Goal: Task Accomplishment & Management: Manage account settings

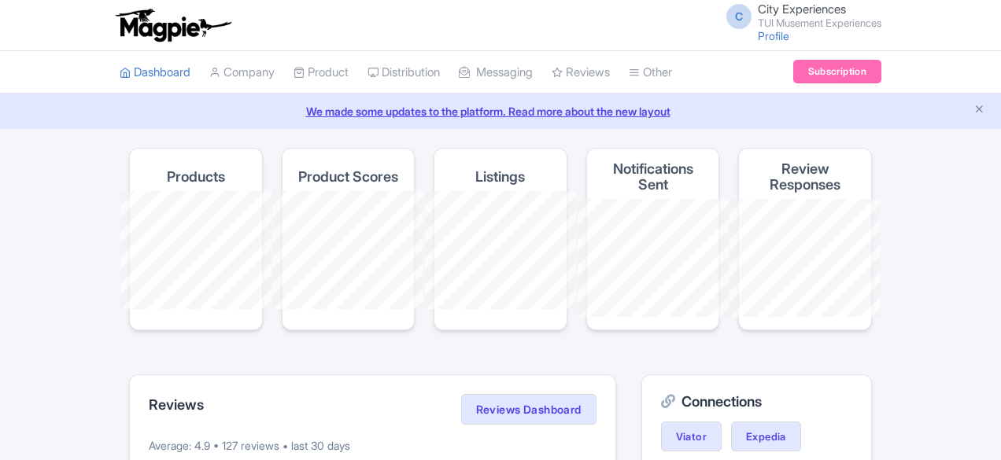
click at [606, 5] on div "C City Experiences TUI Musement Experiences Profile Users Settings Sign out" at bounding box center [500, 25] width 761 height 44
click at [112, 20] on img at bounding box center [173, 25] width 122 height 35
click at [979, 109] on icon "Close announcement" at bounding box center [979, 109] width 12 height 12
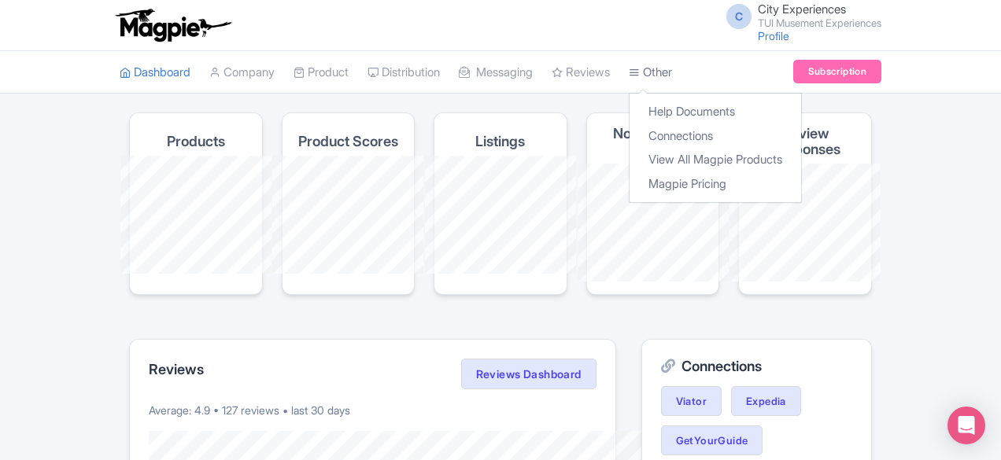
click at [629, 74] on link "Other" at bounding box center [650, 72] width 43 height 43
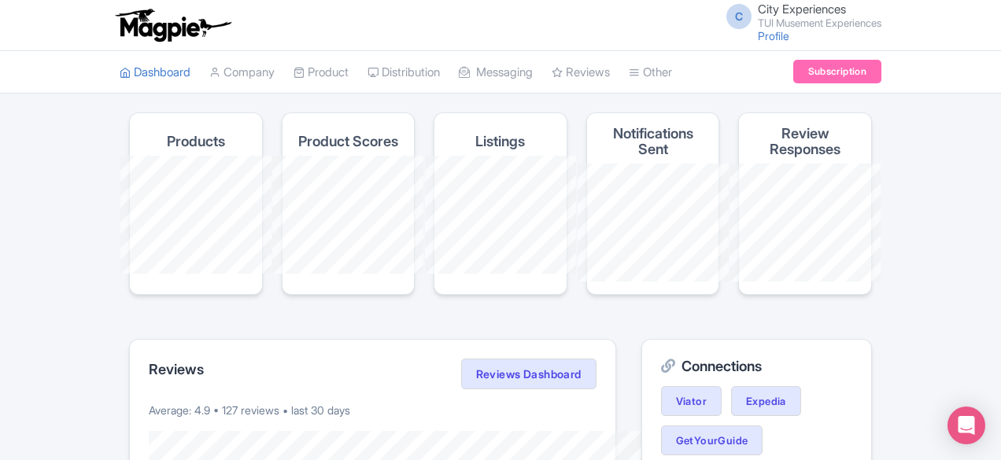
click at [112, 14] on img at bounding box center [173, 25] width 122 height 35
click at [368, 111] on link "Manage Resellers" at bounding box center [442, 112] width 149 height 24
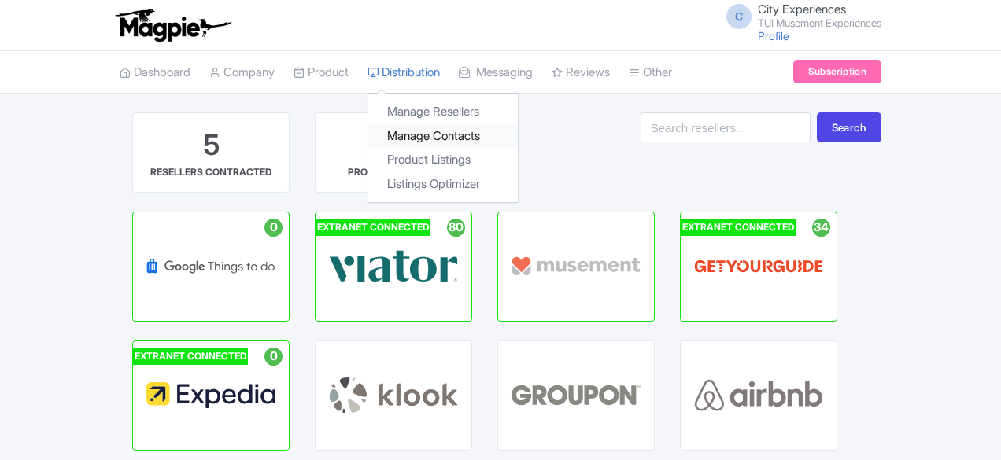
click at [368, 125] on link "Manage Contacts" at bounding box center [442, 136] width 149 height 24
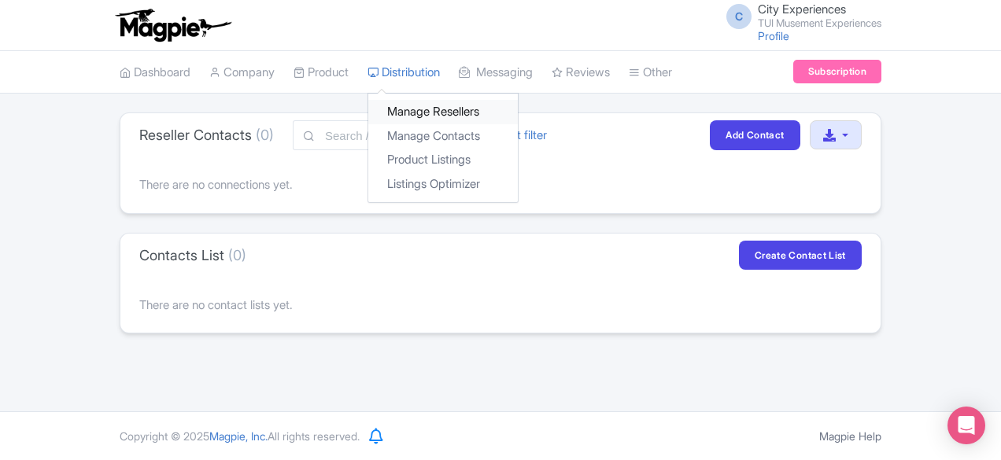
click at [368, 104] on link "Manage Resellers" at bounding box center [442, 112] width 149 height 24
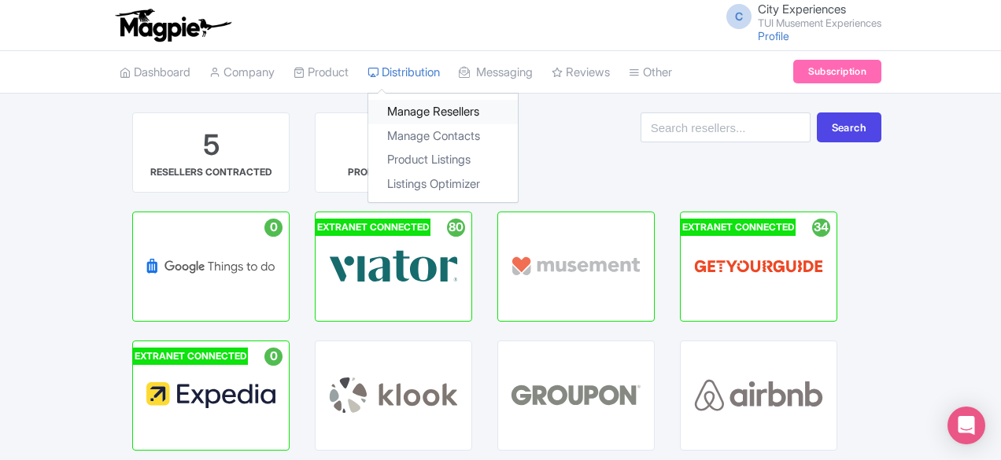
click at [368, 100] on link "Manage Resellers" at bounding box center [442, 112] width 149 height 24
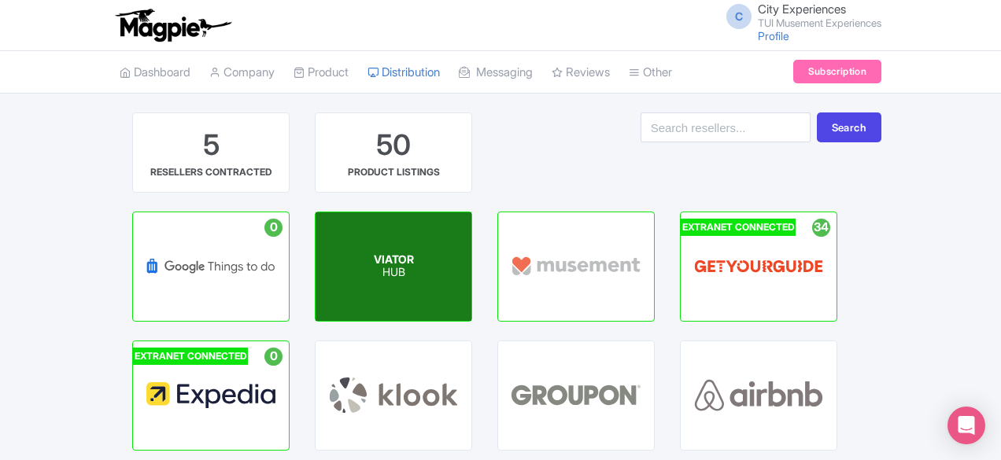
click at [315, 249] on div "VIATOR HUB" at bounding box center [393, 266] width 156 height 109
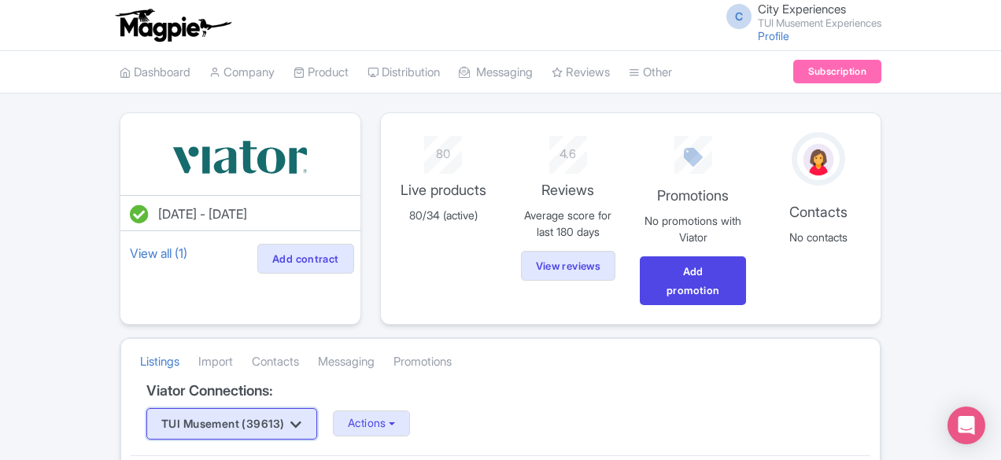
click at [178, 408] on button "TUI Musement (39613)" at bounding box center [231, 423] width 171 height 31
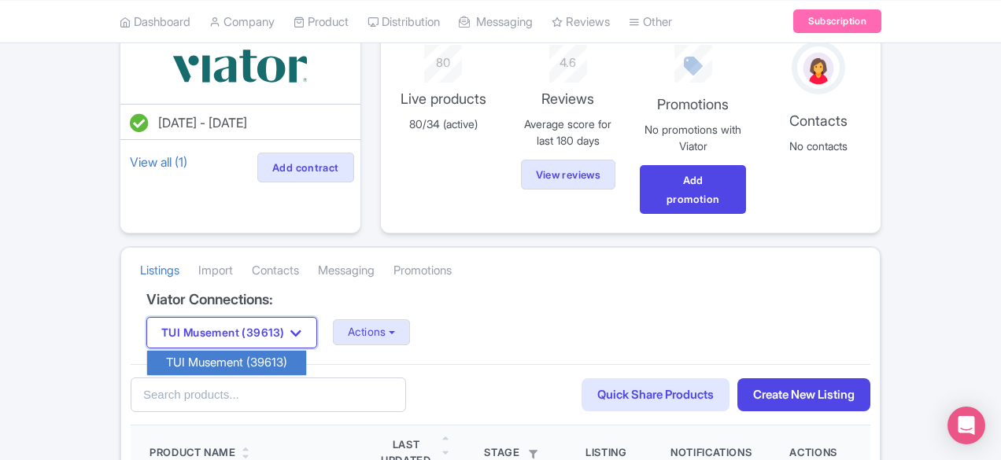
scroll to position [156, 0]
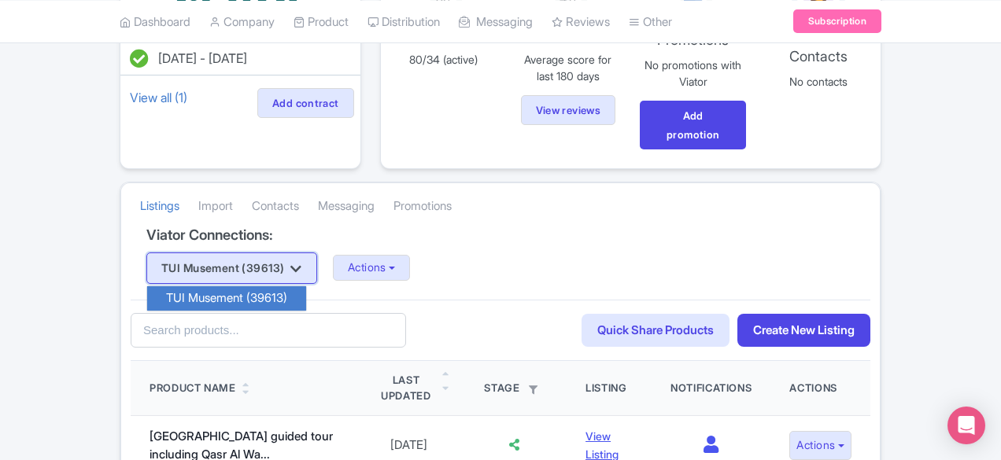
click at [196, 253] on button "TUI Musement (39613)" at bounding box center [231, 268] width 171 height 31
click at [290, 263] on icon "button" at bounding box center [295, 269] width 11 height 13
click at [197, 253] on button "TUI Musement (39613)" at bounding box center [231, 268] width 171 height 31
click at [290, 263] on icon "button" at bounding box center [295, 269] width 11 height 13
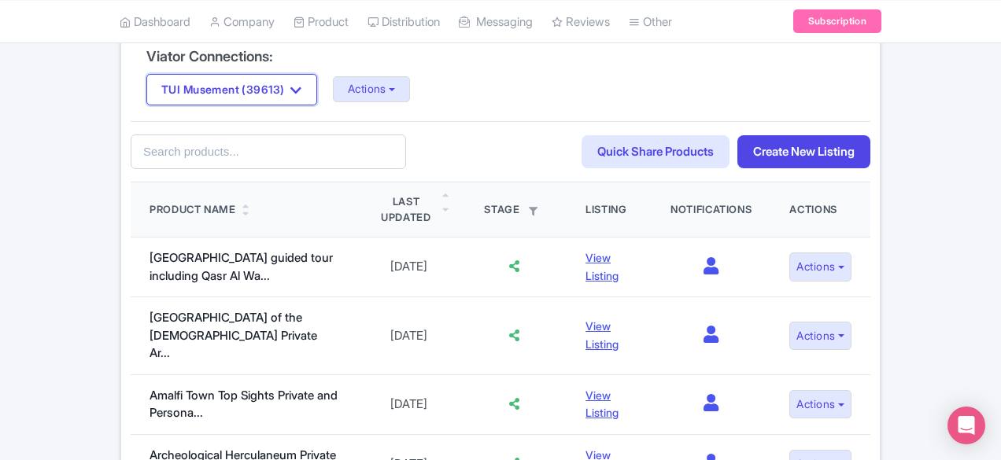
scroll to position [249, 0]
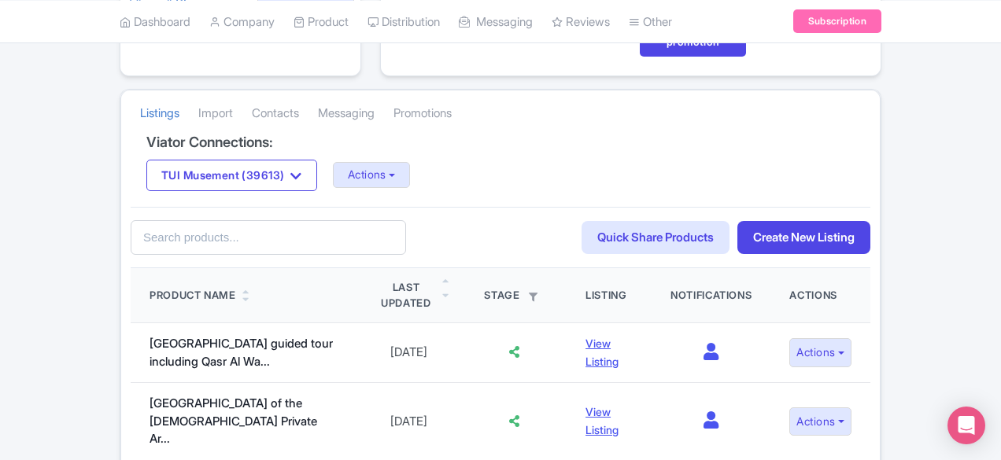
click at [529, 168] on div "Viator Connections: TUI Musement (39613) TUI Musement (39613) Actions Update Co…" at bounding box center [500, 171] width 739 height 72
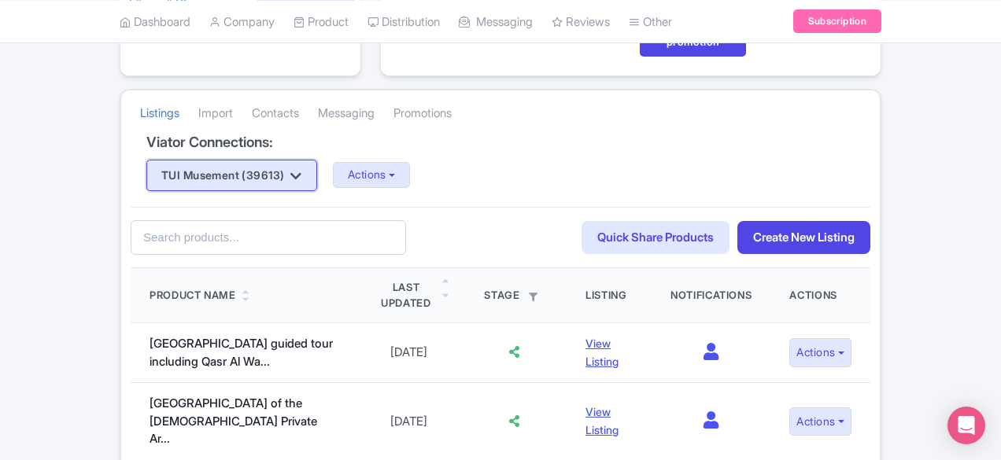
click at [185, 160] on button "TUI Musement (39613)" at bounding box center [231, 175] width 171 height 31
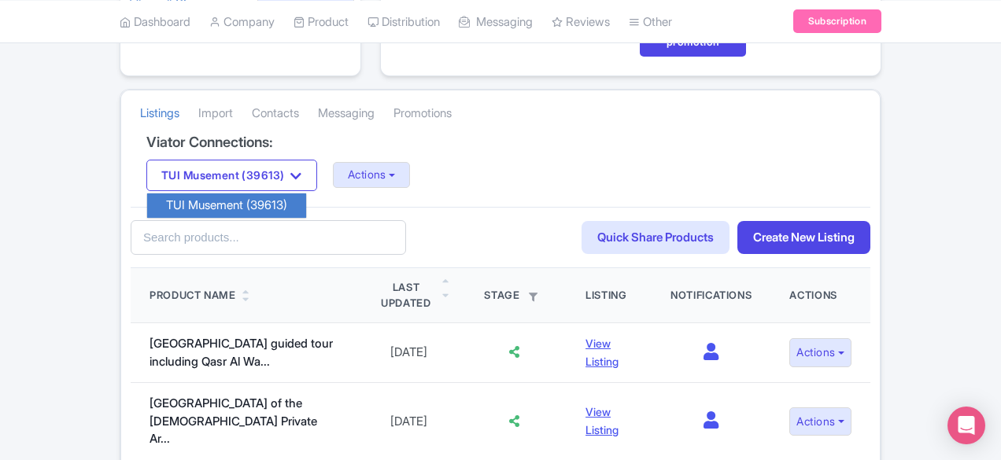
click at [364, 160] on div "TUI Musement (39613) TUI Musement (39613) Actions Update Connection + Add New C…" at bounding box center [500, 175] width 708 height 31
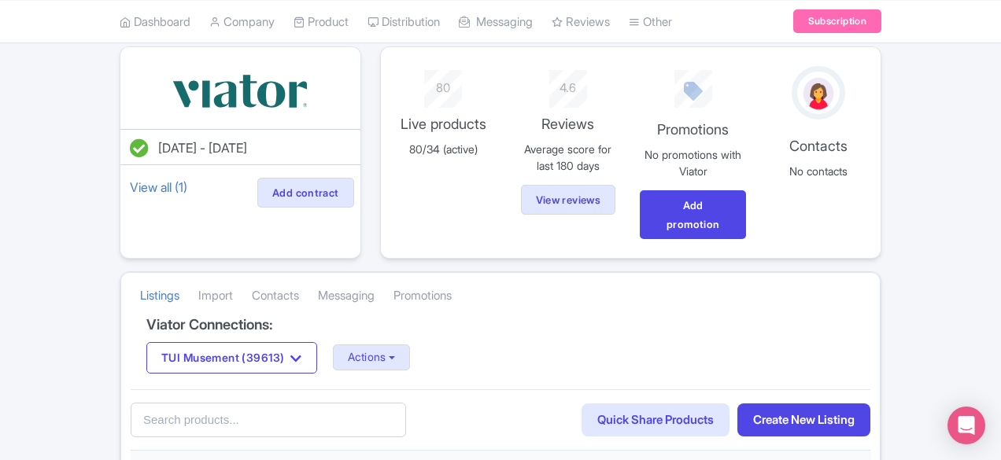
scroll to position [0, 0]
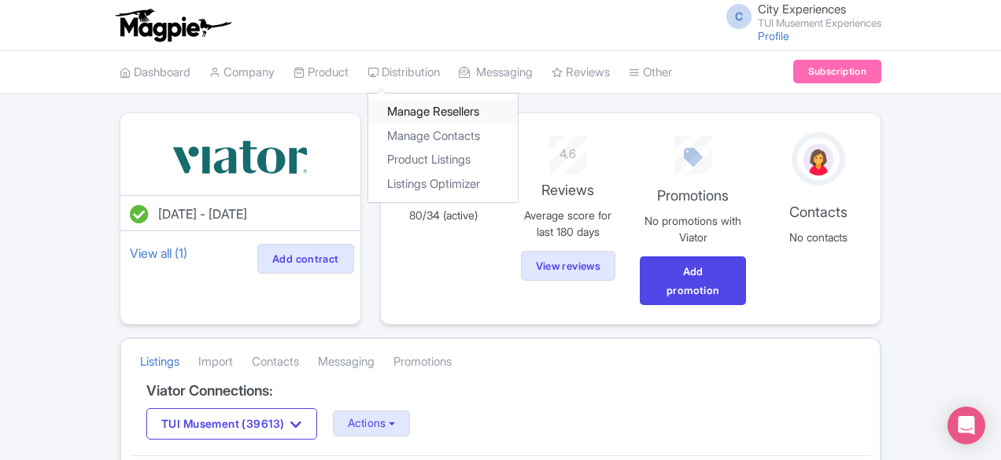
click at [368, 110] on link "Manage Resellers" at bounding box center [442, 112] width 149 height 24
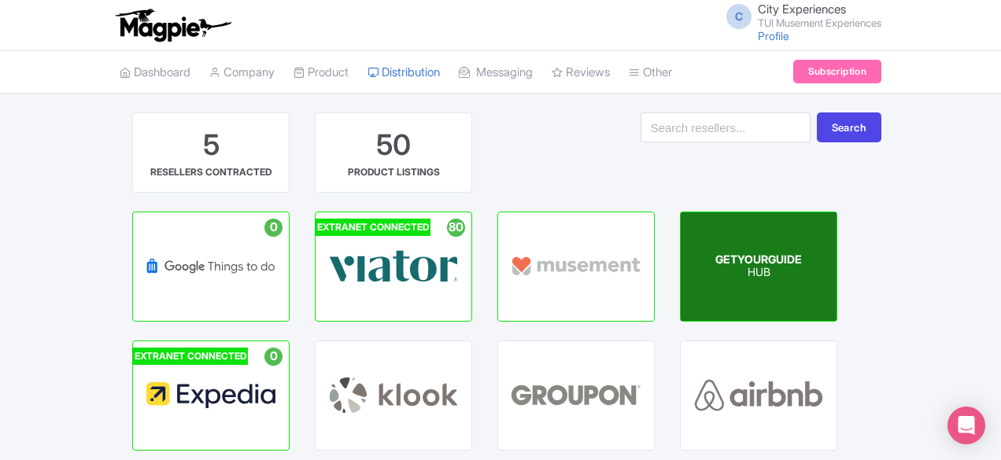
click at [715, 264] on span "GETYOURGUIDE" at bounding box center [758, 259] width 87 height 13
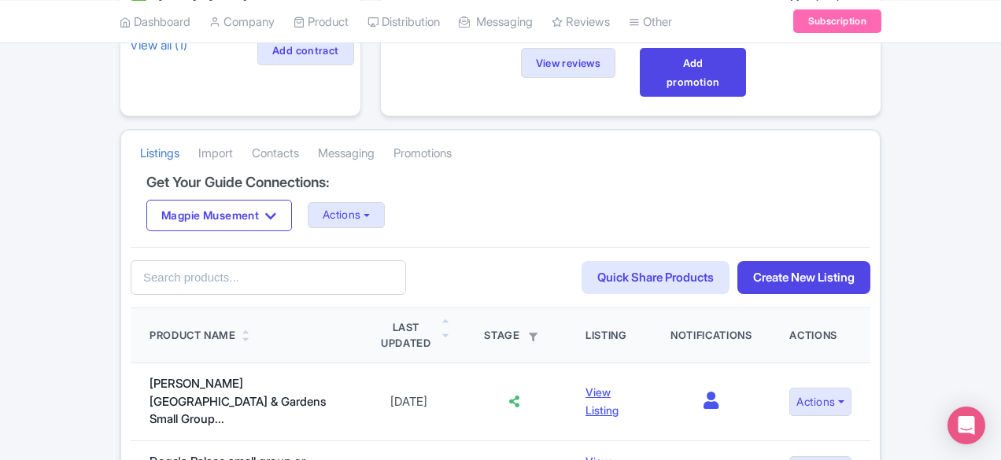
scroll to position [209, 0]
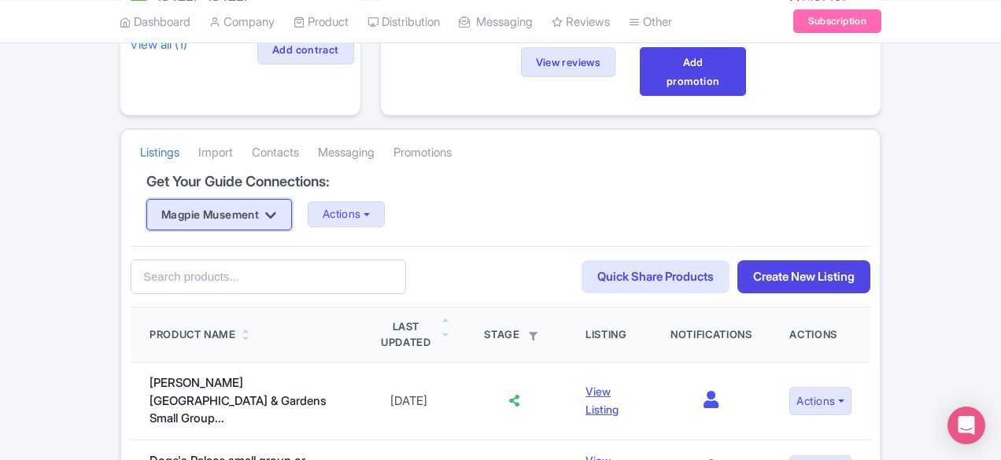
click at [265, 209] on icon "button" at bounding box center [270, 215] width 11 height 13
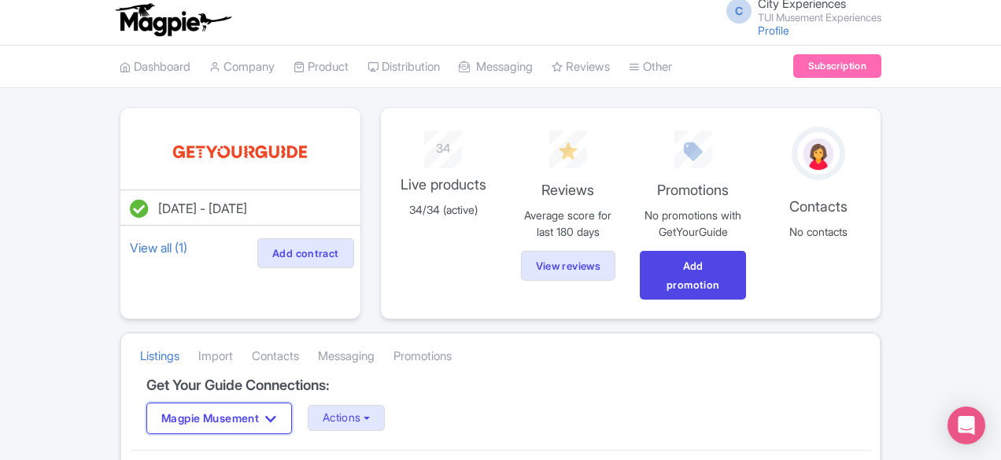
scroll to position [13, 0]
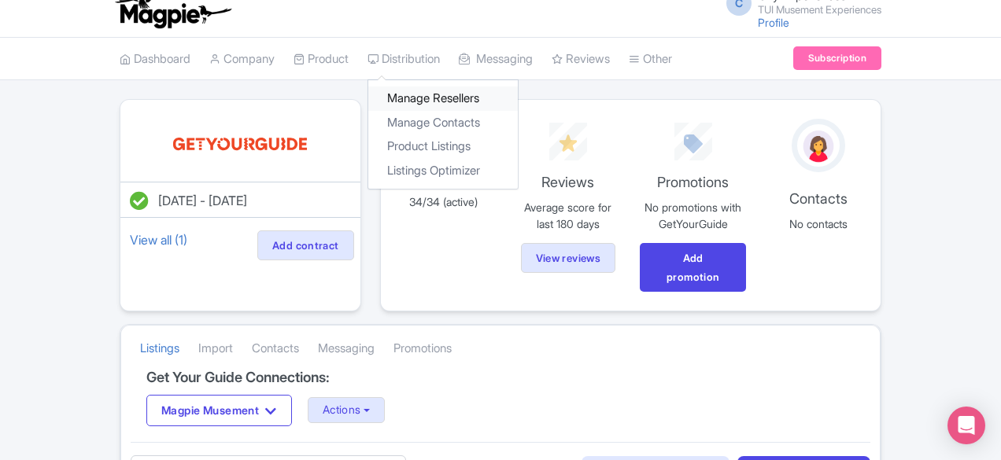
click at [368, 90] on link "Manage Resellers" at bounding box center [442, 99] width 149 height 24
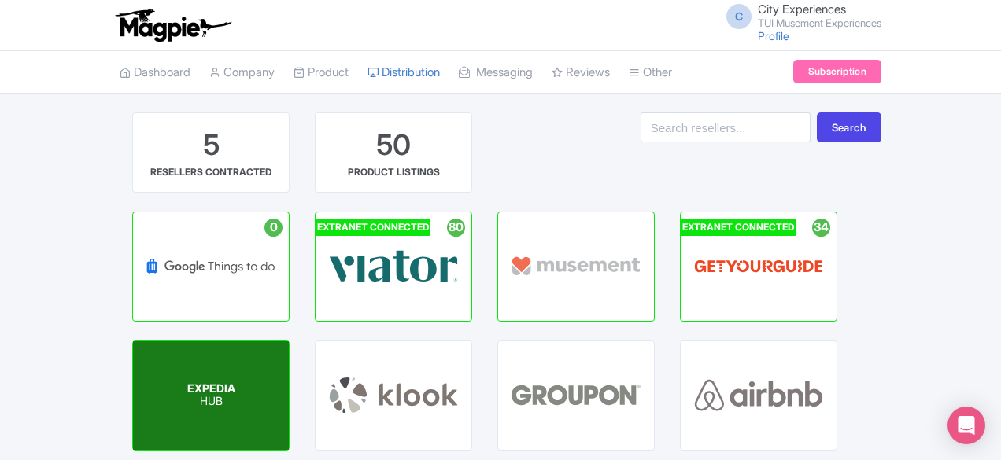
click at [289, 341] on div "EXPEDIA HUB" at bounding box center [211, 395] width 156 height 109
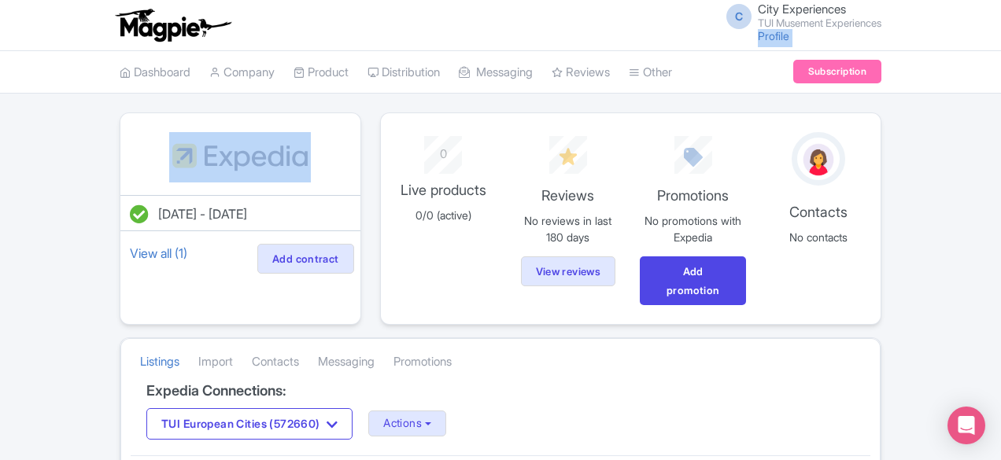
drag, startPoint x: 707, startPoint y: 42, endPoint x: 601, endPoint y: 81, distance: 113.0
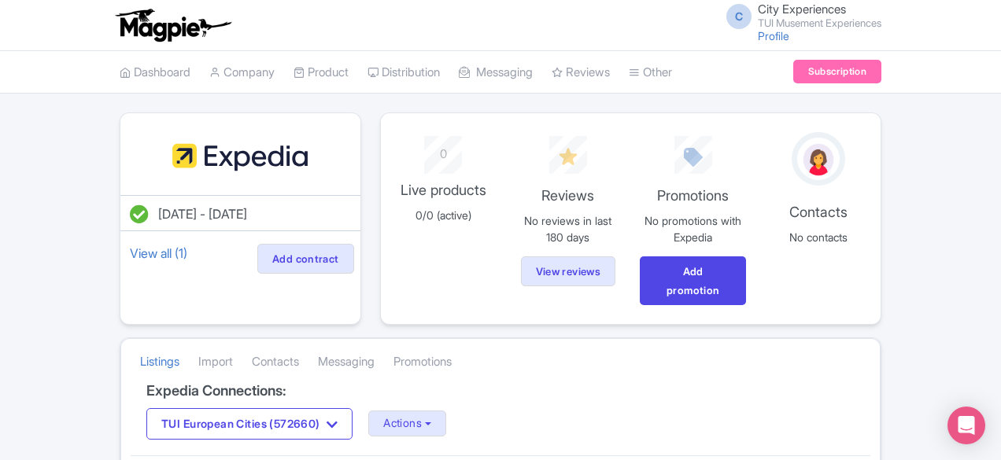
drag, startPoint x: 581, startPoint y: 108, endPoint x: 571, endPoint y: 99, distance: 12.8
drag, startPoint x: 571, startPoint y: 99, endPoint x: 610, endPoint y: 98, distance: 39.4
